Goal: Information Seeking & Learning: Understand process/instructions

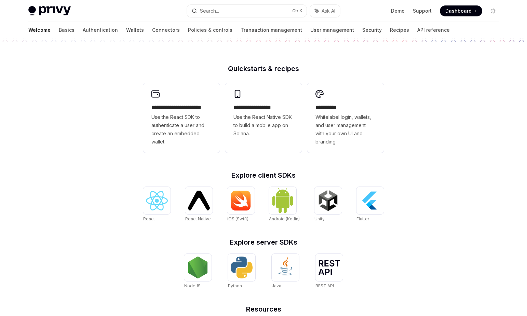
scroll to position [164, 0]
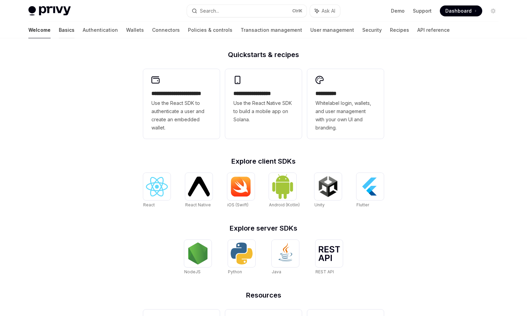
click at [59, 29] on link "Basics" at bounding box center [67, 30] width 16 height 16
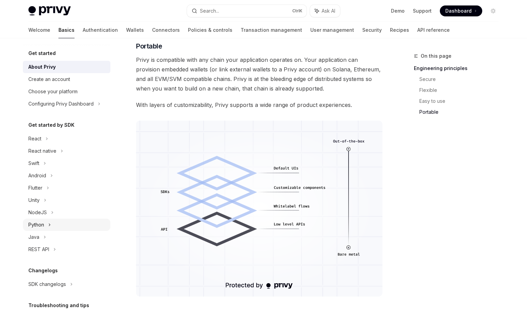
scroll to position [41, 0]
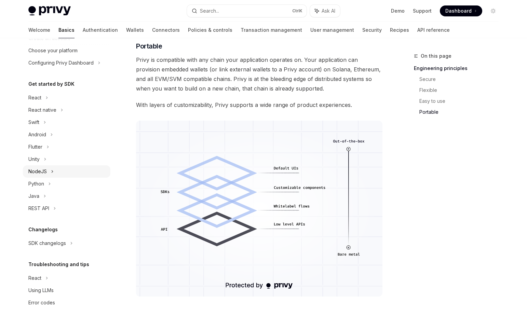
click at [49, 171] on div "NodeJS" at bounding box center [66, 171] width 87 height 12
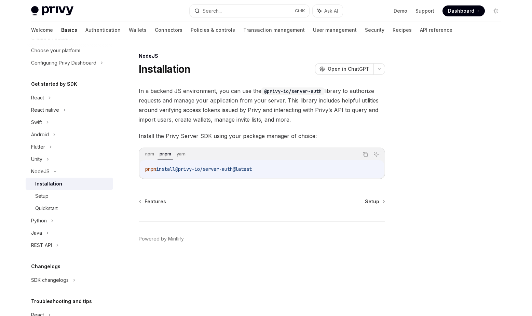
click at [143, 155] on div "npm pnpm yarn Copy Ask AI" at bounding box center [262, 155] width 244 height 12
click at [371, 201] on span "Setup" at bounding box center [372, 201] width 14 height 7
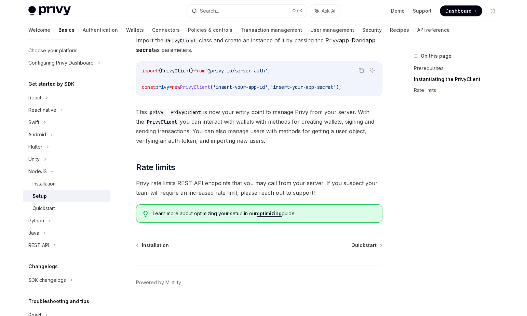
scroll to position [146, 0]
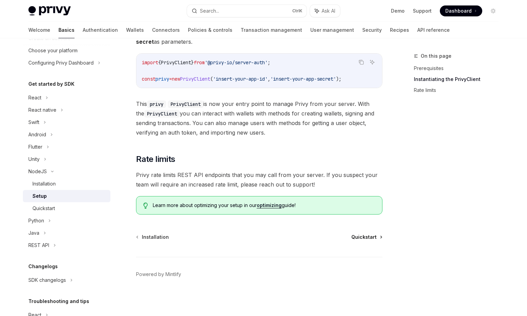
click at [367, 236] on span "Quickstart" at bounding box center [363, 237] width 25 height 7
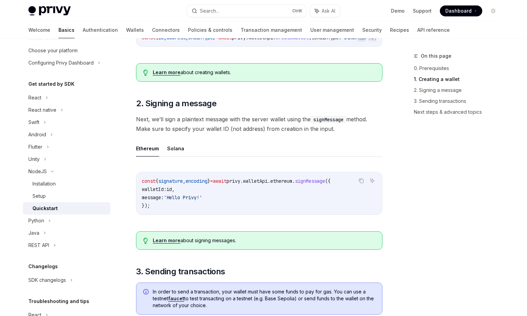
scroll to position [164, 0]
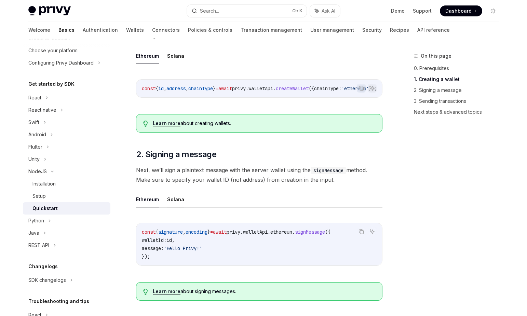
click at [178, 199] on button "Solana" at bounding box center [175, 199] width 17 height 16
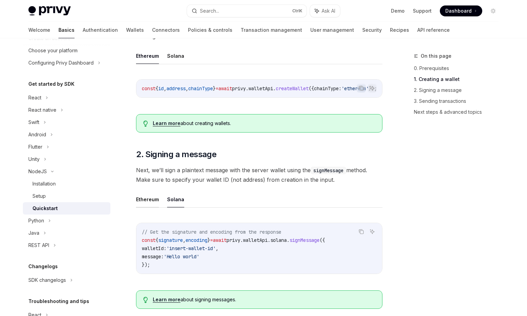
click at [148, 202] on button "Ethereum" at bounding box center [147, 199] width 23 height 16
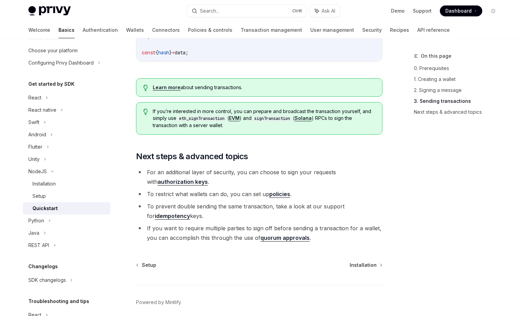
scroll to position [697, 0]
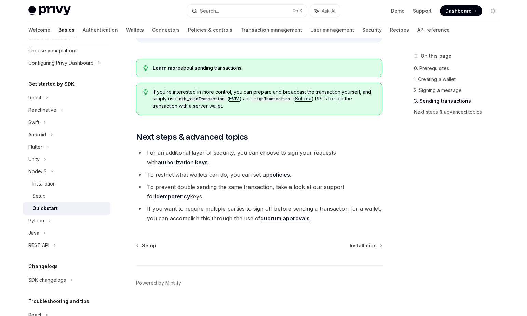
click at [138, 18] on div "Privy Docs home page Search... Ctrl K Ask AI Demo Support Dashboard Dashboard S…" at bounding box center [263, 11] width 470 height 22
click at [38, 99] on div "React" at bounding box center [34, 98] width 13 height 8
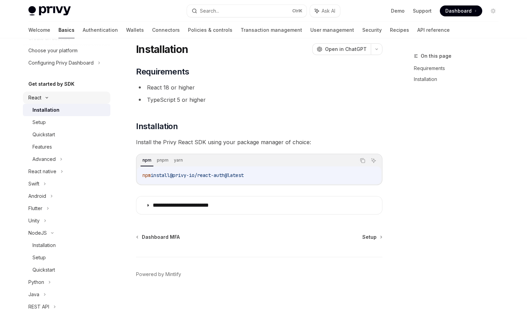
scroll to position [20, 0]
click at [371, 236] on span "Setup" at bounding box center [369, 237] width 14 height 7
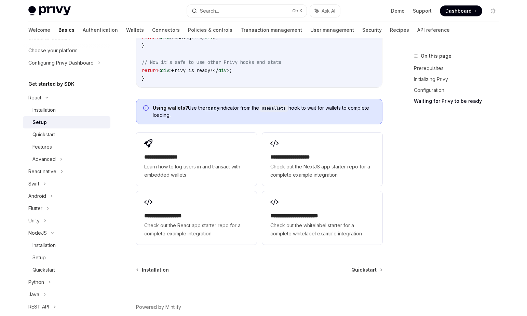
scroll to position [860, 0]
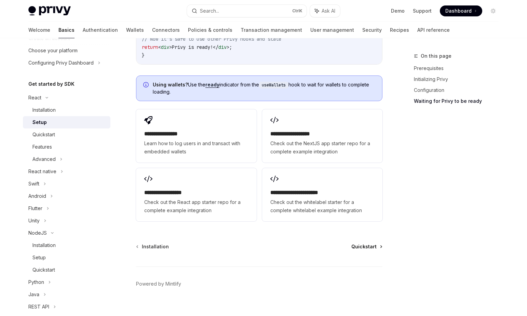
click at [365, 243] on span "Quickstart" at bounding box center [363, 246] width 25 height 7
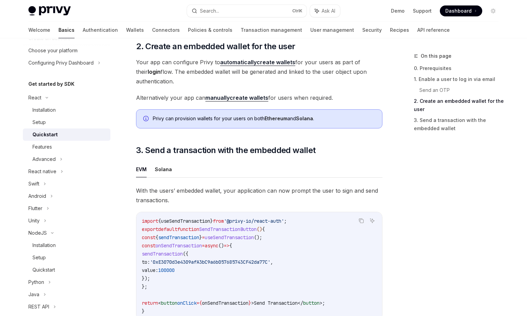
scroll to position [451, 0]
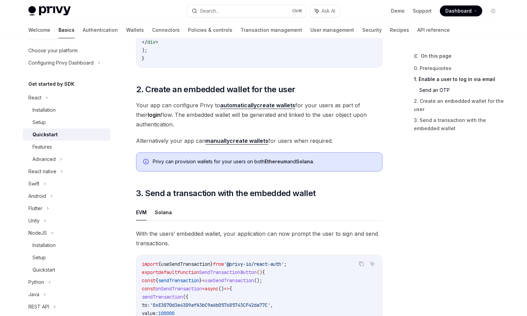
click at [228, 144] on strong "manually" at bounding box center [217, 140] width 24 height 7
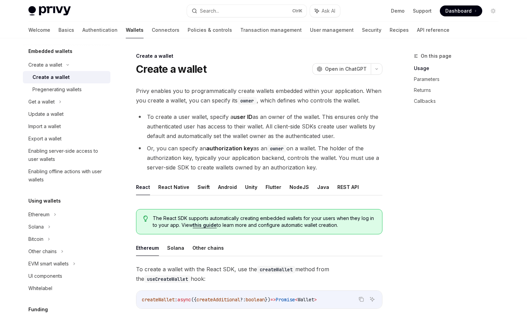
click at [62, 48] on div at bounding box center [66, 43] width 87 height 11
click at [60, 51] on h5 "Embedded wallets" at bounding box center [50, 51] width 44 height 8
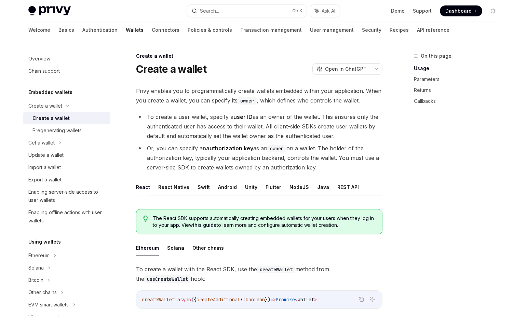
click at [56, 92] on h5 "Embedded wallets" at bounding box center [50, 92] width 44 height 8
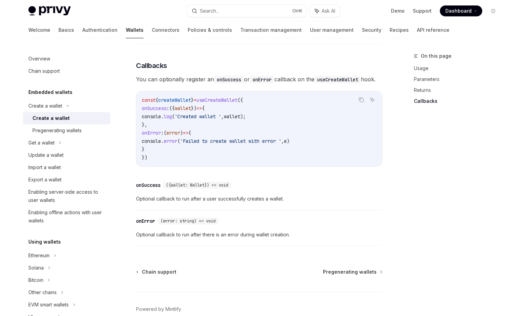
scroll to position [502, 0]
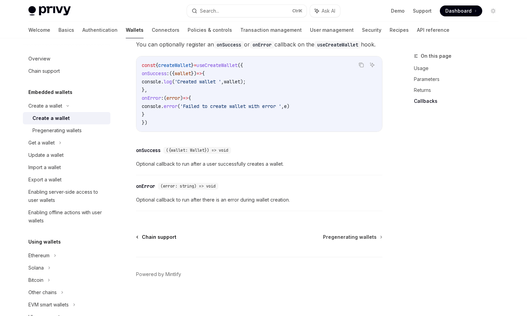
click at [161, 236] on span "Chain support" at bounding box center [159, 237] width 35 height 7
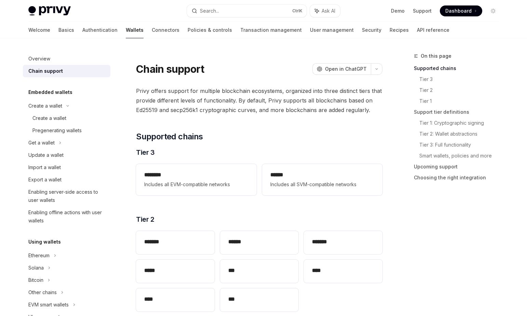
click at [62, 94] on h5 "Embedded wallets" at bounding box center [50, 92] width 44 height 8
click at [51, 106] on div "Create a wallet" at bounding box center [45, 106] width 34 height 8
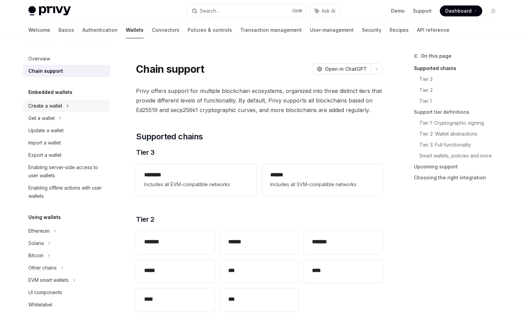
click at [55, 106] on div "Create a wallet" at bounding box center [45, 106] width 34 height 8
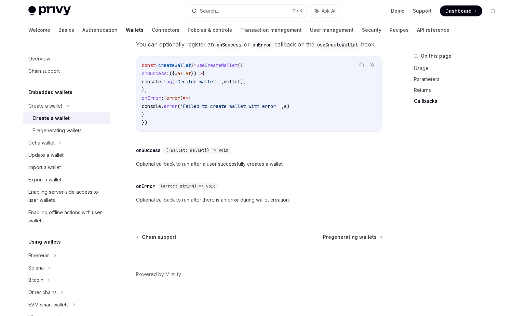
scroll to position [502, 0]
click at [73, 126] on div "Pregenerating wallets" at bounding box center [56, 130] width 49 height 8
type textarea "*"
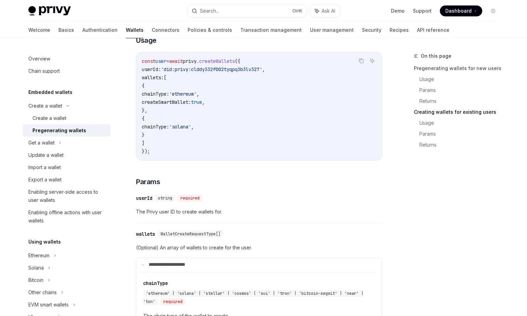
scroll to position [820, 0]
